Goal: Check status: Check status

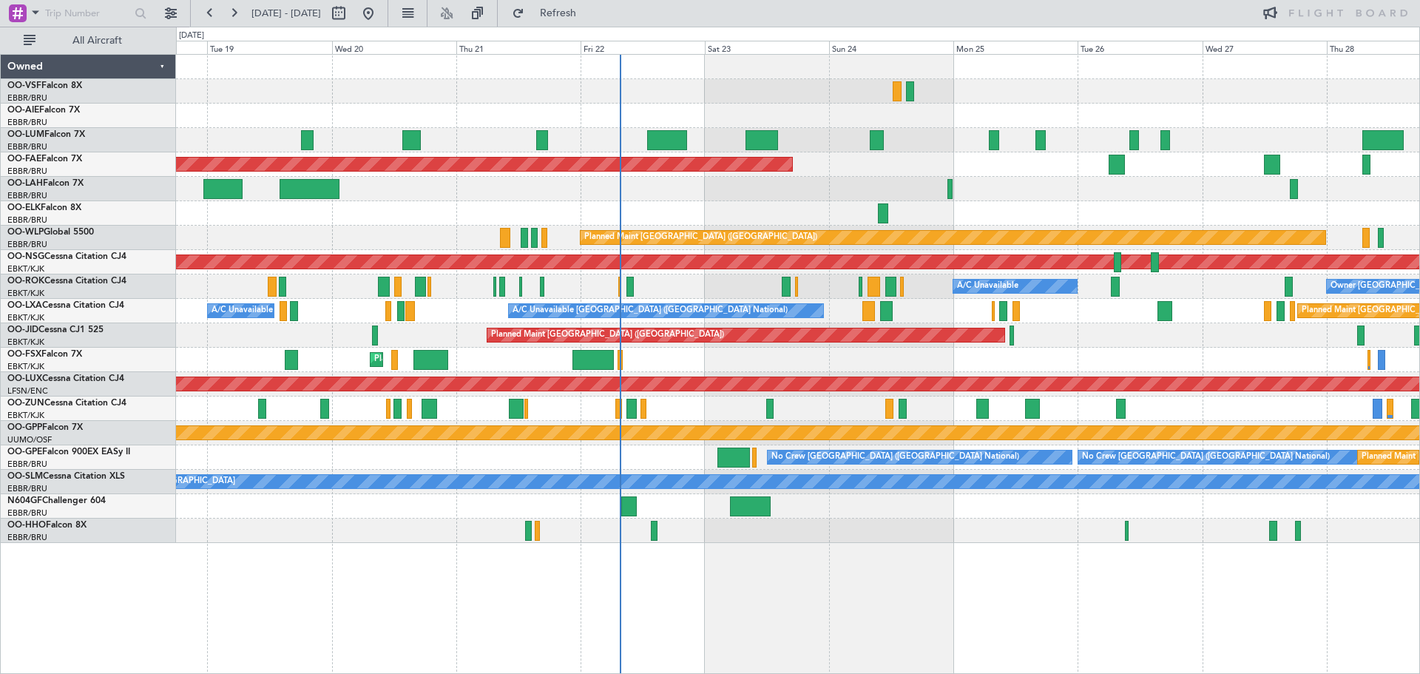
click at [712, 211] on div at bounding box center [797, 213] width 1243 height 24
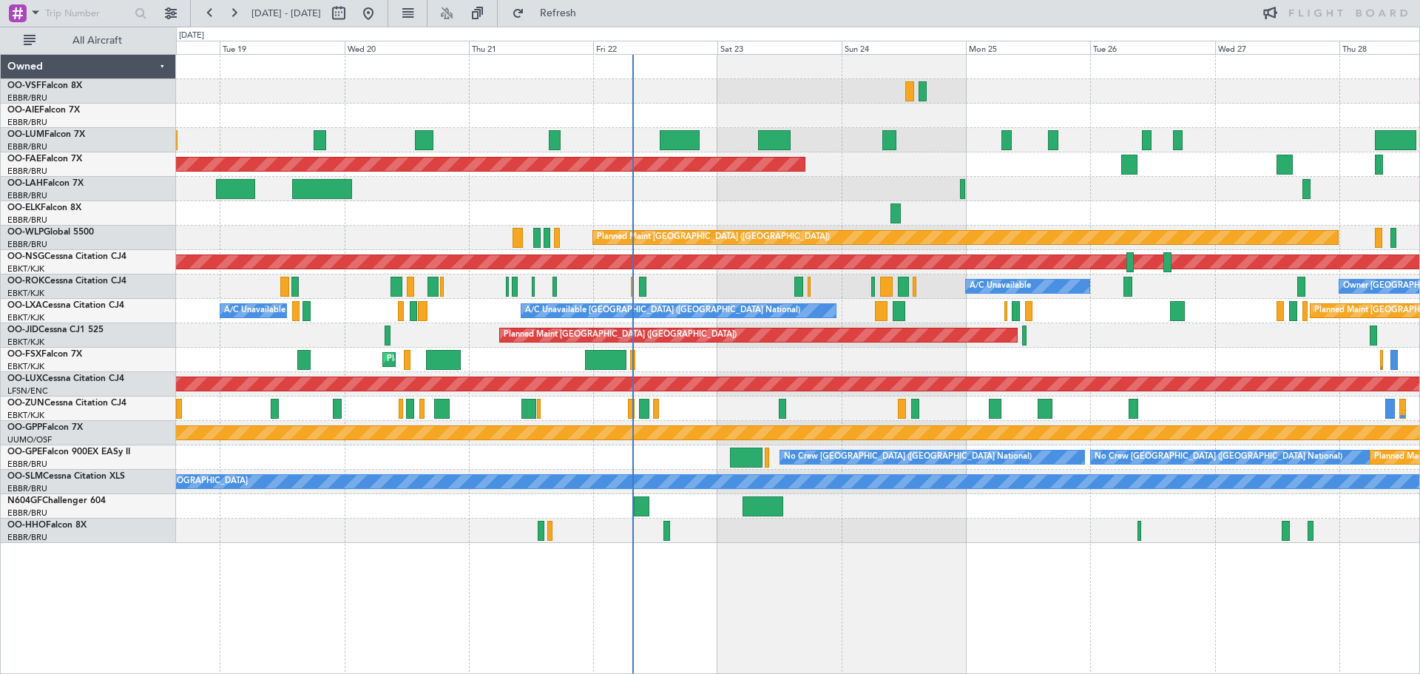
click at [850, 97] on div at bounding box center [797, 91] width 1243 height 24
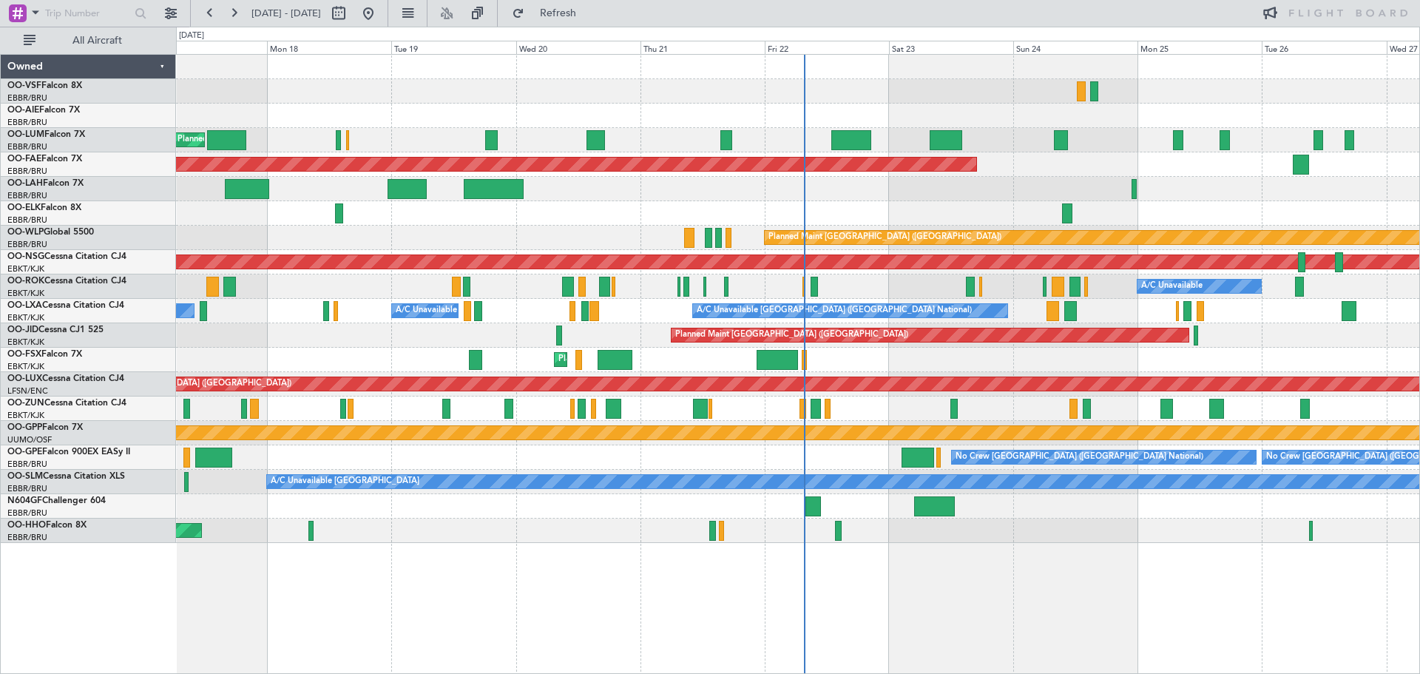
click at [972, 85] on div at bounding box center [797, 91] width 1243 height 24
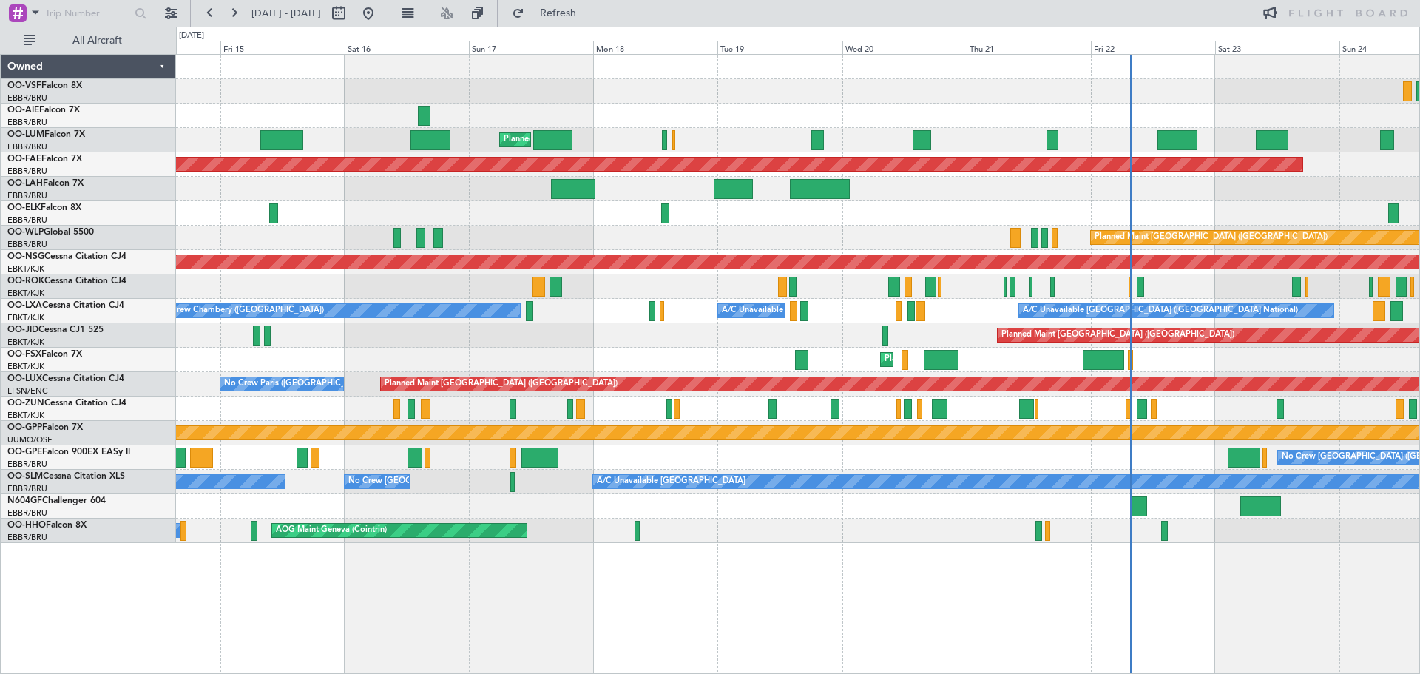
click at [902, 106] on div "Planned Maint [GEOGRAPHIC_DATA] ([GEOGRAPHIC_DATA] National) Planned Maint [GEO…" at bounding box center [797, 299] width 1243 height 488
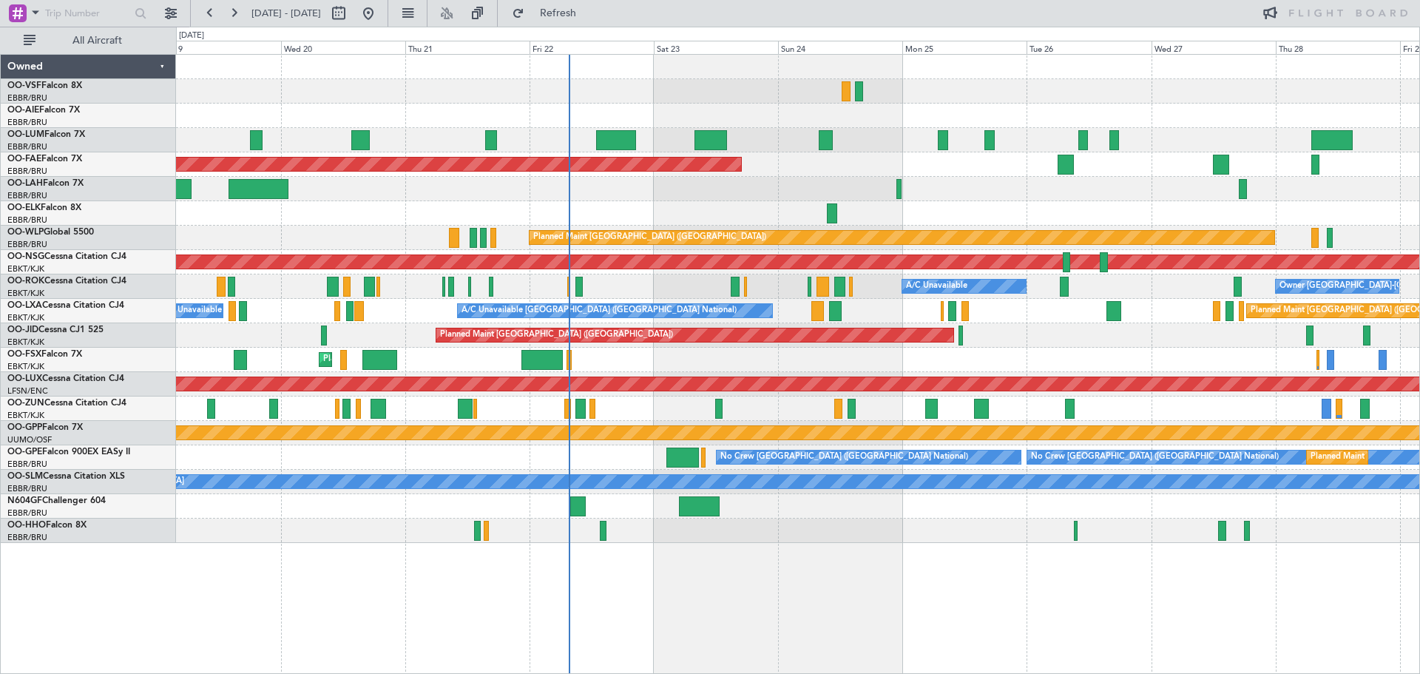
click at [481, 111] on div at bounding box center [797, 116] width 1243 height 24
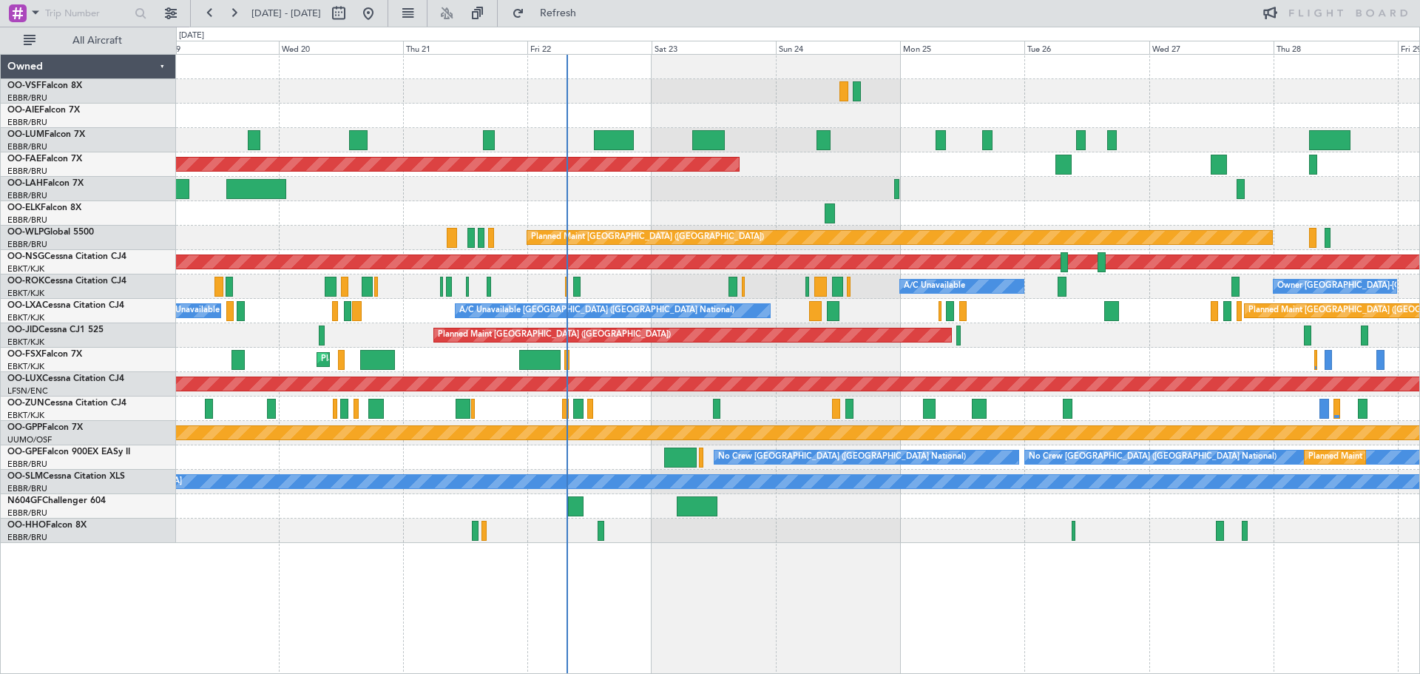
click at [771, 128] on div "Planned Maint [GEOGRAPHIC_DATA] ([GEOGRAPHIC_DATA] National) Planned Maint [GEO…" at bounding box center [797, 299] width 1243 height 488
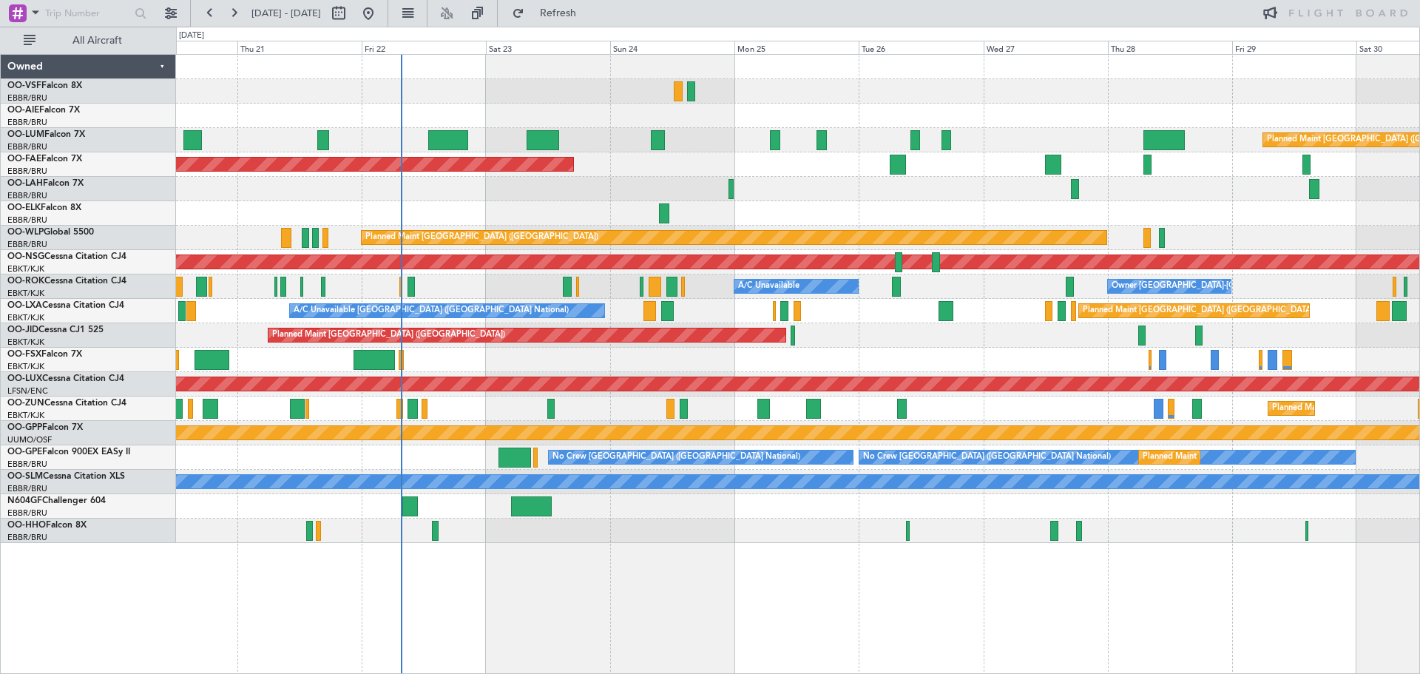
click at [807, 106] on div "Planned Maint [GEOGRAPHIC_DATA] ([GEOGRAPHIC_DATA]) Planned Maint [GEOGRAPHIC_D…" at bounding box center [797, 299] width 1243 height 488
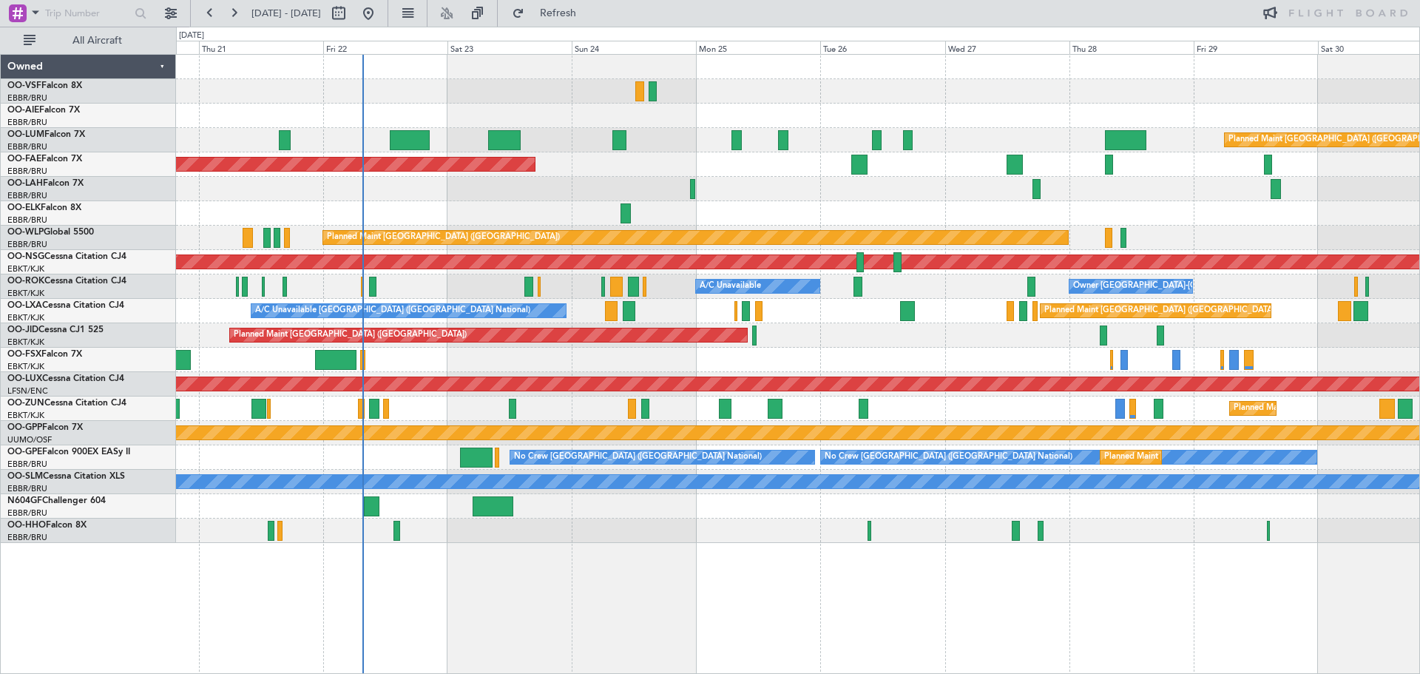
click at [580, 116] on div "Planned Maint [GEOGRAPHIC_DATA] ([GEOGRAPHIC_DATA]) Planned Maint [GEOGRAPHIC_D…" at bounding box center [797, 299] width 1243 height 488
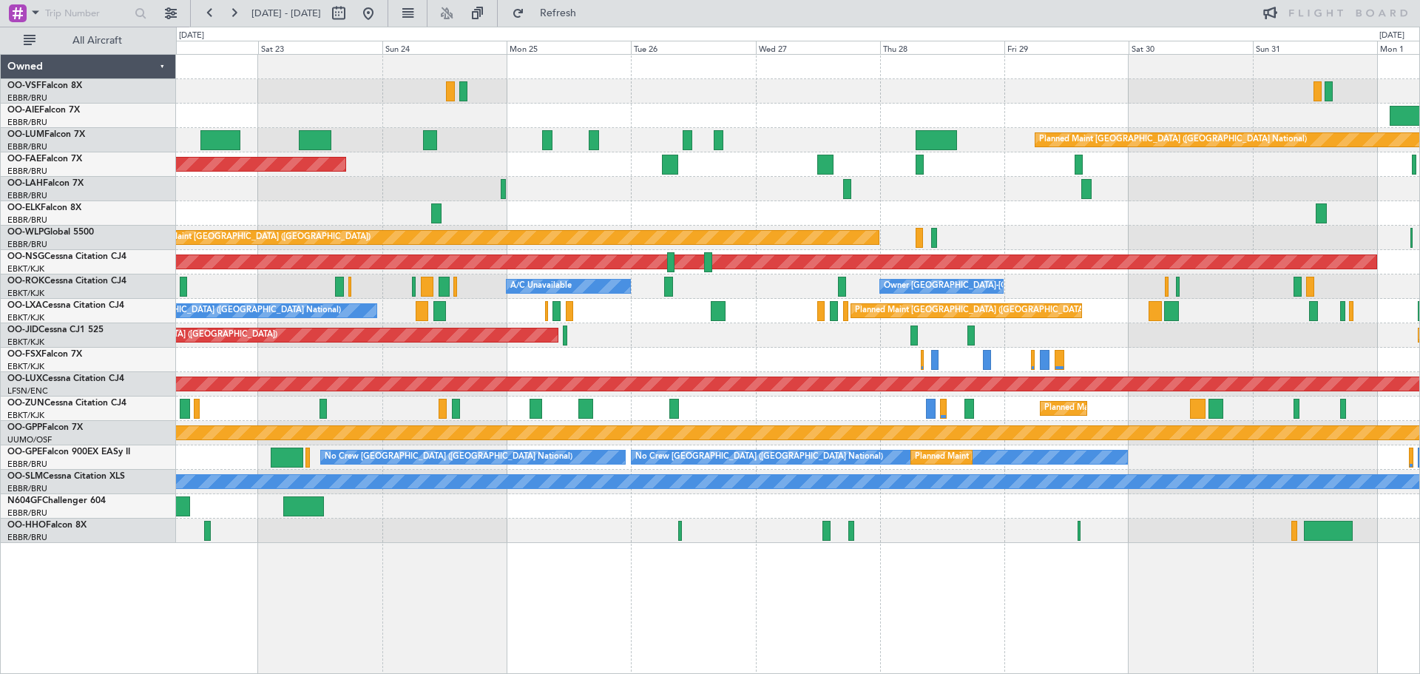
click at [711, 96] on div at bounding box center [797, 91] width 1243 height 24
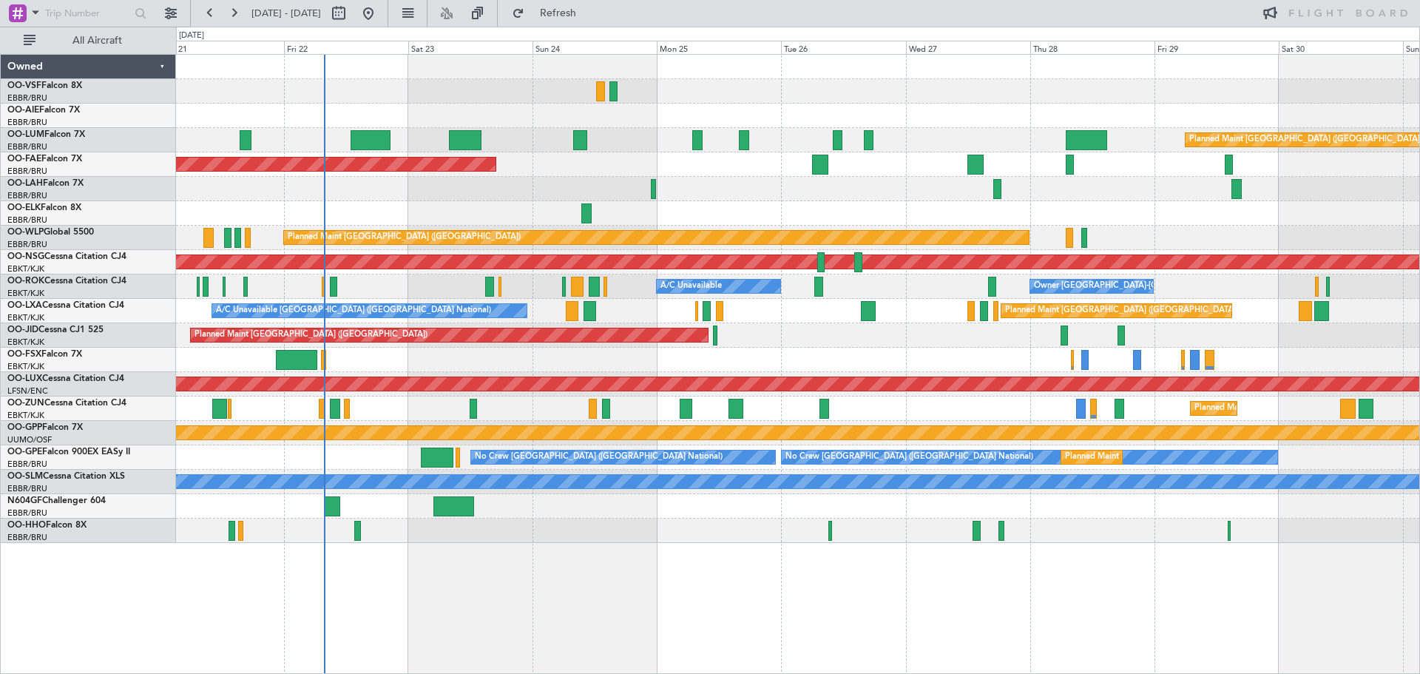
click at [776, 89] on div at bounding box center [797, 91] width 1243 height 24
